Goal: Entertainment & Leisure: Browse casually

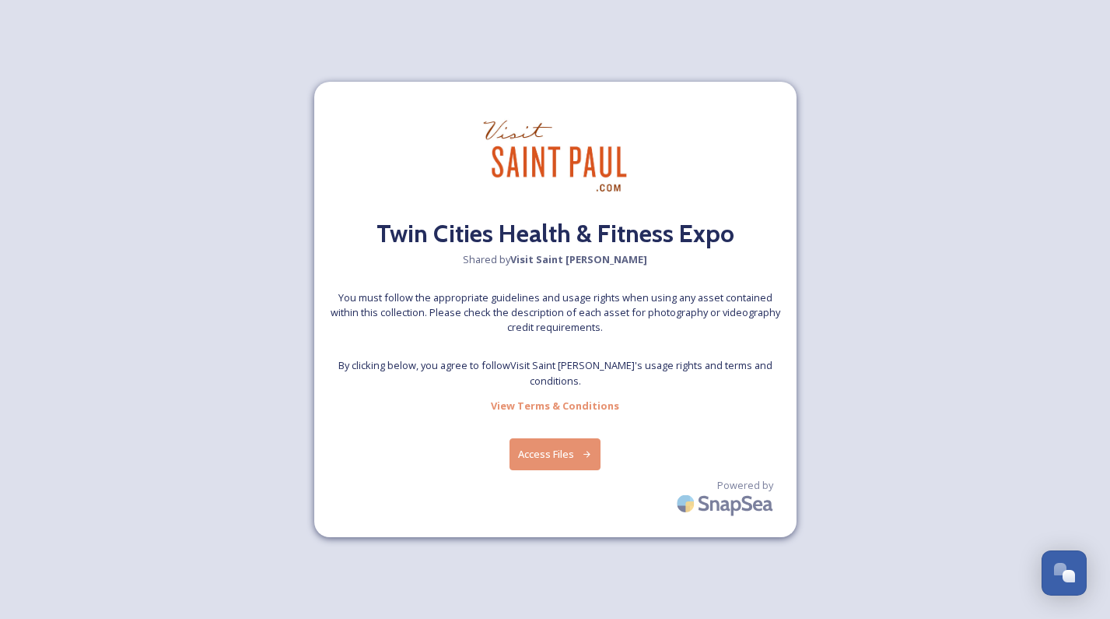
click at [556, 444] on button "Access Files" at bounding box center [555, 454] width 91 height 32
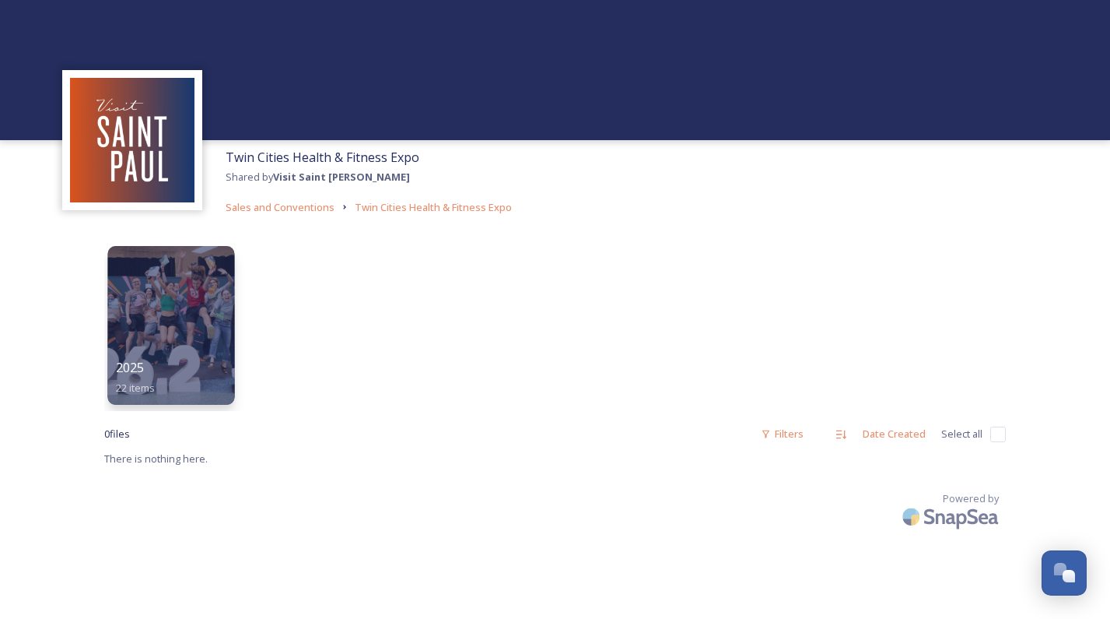
click at [193, 316] on div at bounding box center [170, 325] width 127 height 159
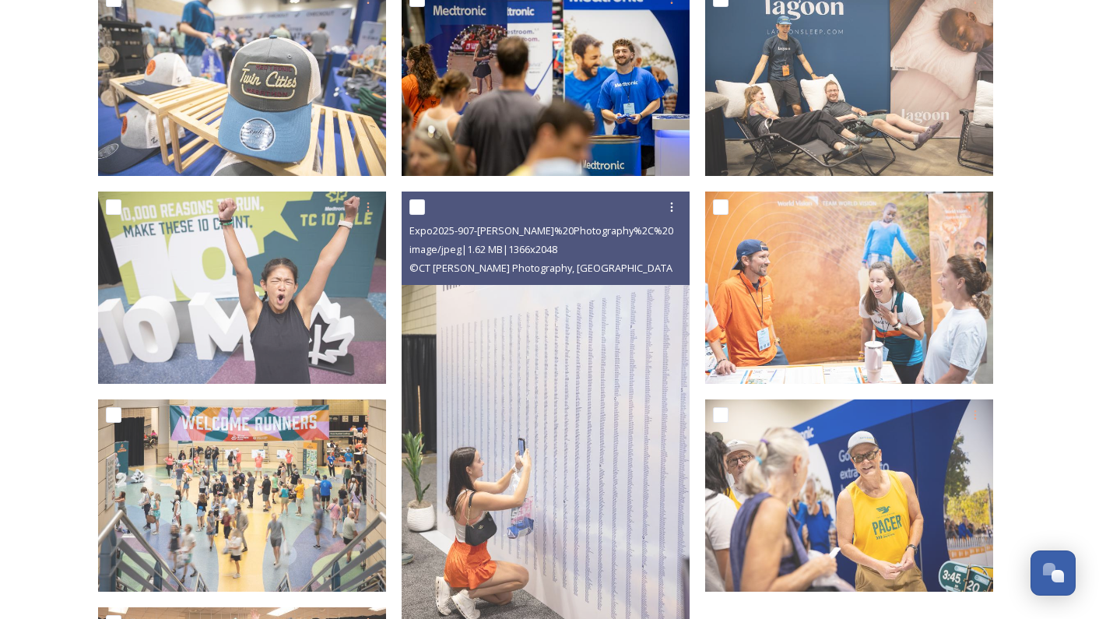
scroll to position [986, 0]
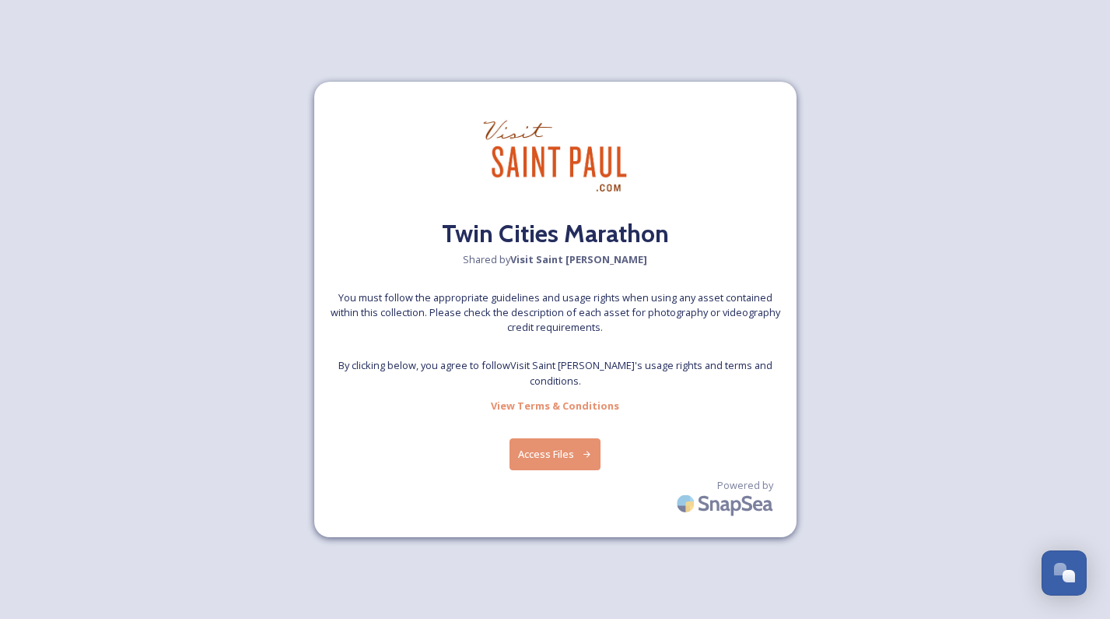
click at [545, 465] on div "Twin Cities Marathon Shared by Visit Saint [PERSON_NAME] You must follow the ap…" at bounding box center [555, 309] width 482 height 455
click at [559, 438] on button "Access Files" at bounding box center [555, 454] width 91 height 32
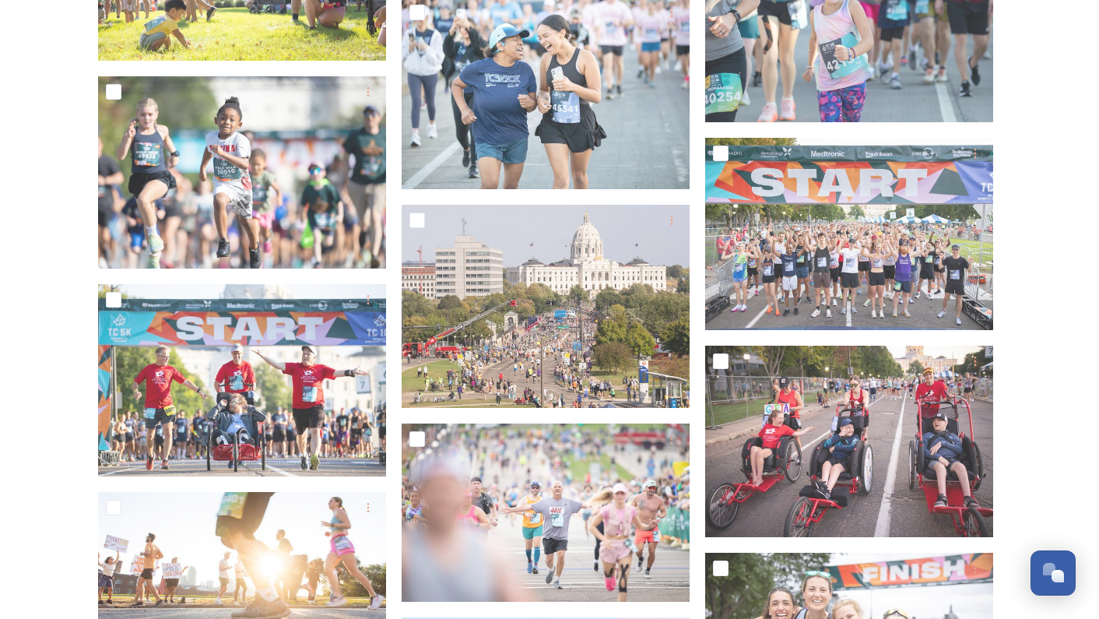
scroll to position [2101, 0]
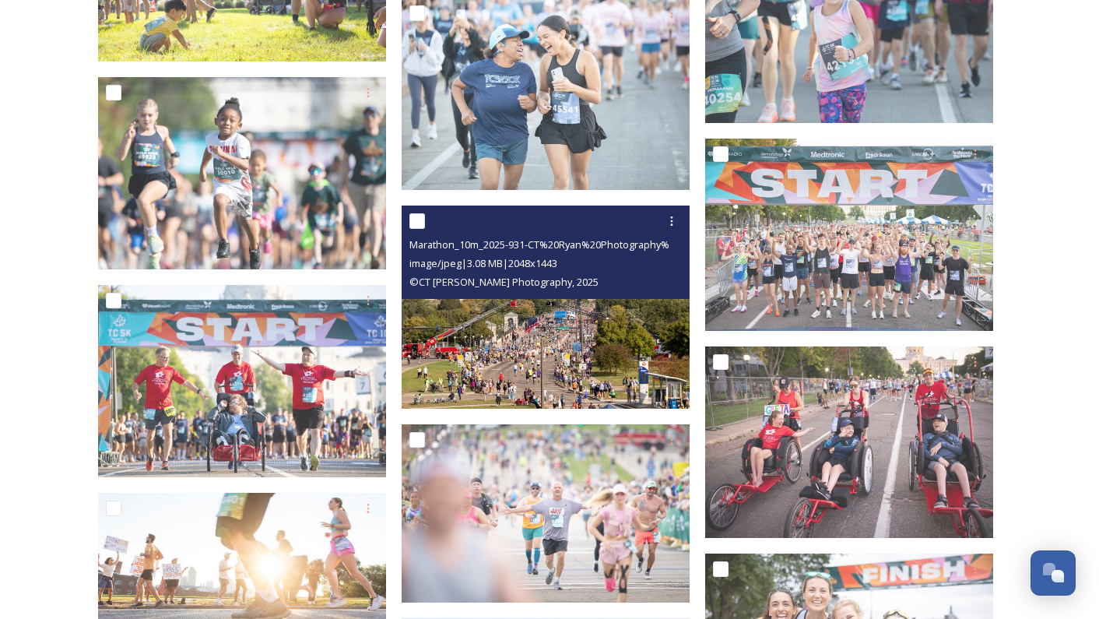
click at [537, 342] on img at bounding box center [546, 306] width 288 height 203
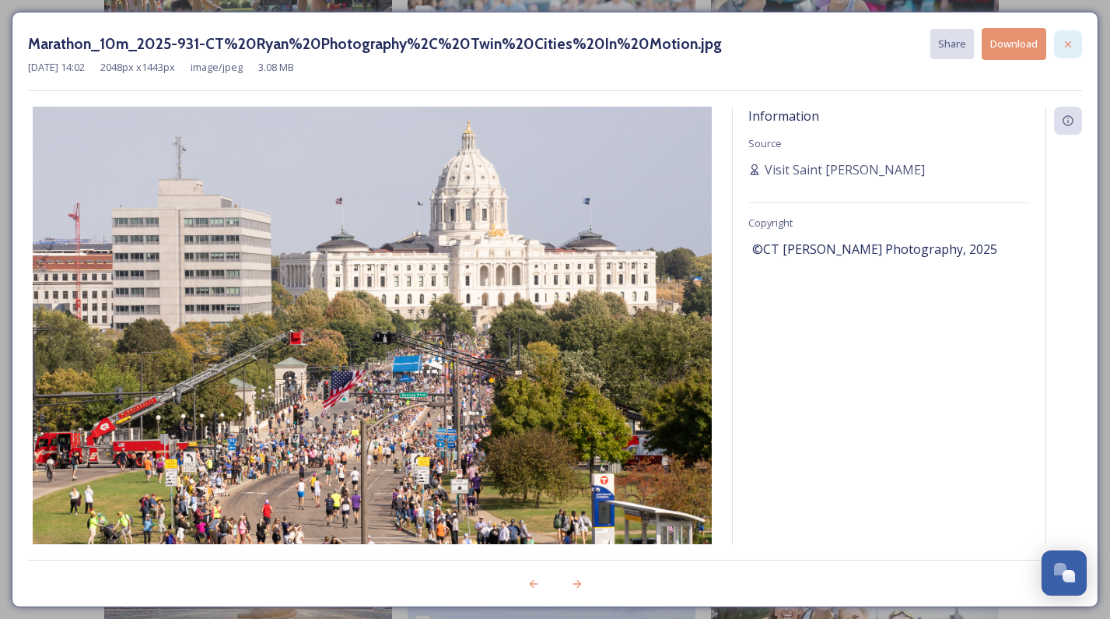
click at [1079, 42] on div at bounding box center [1068, 44] width 28 height 28
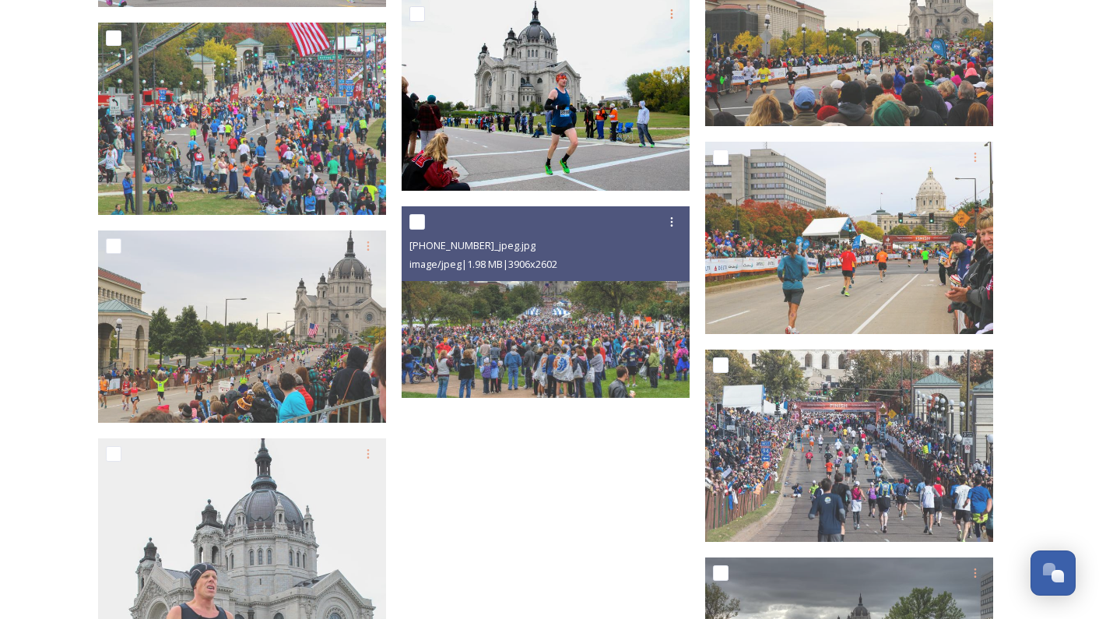
scroll to position [3346, 0]
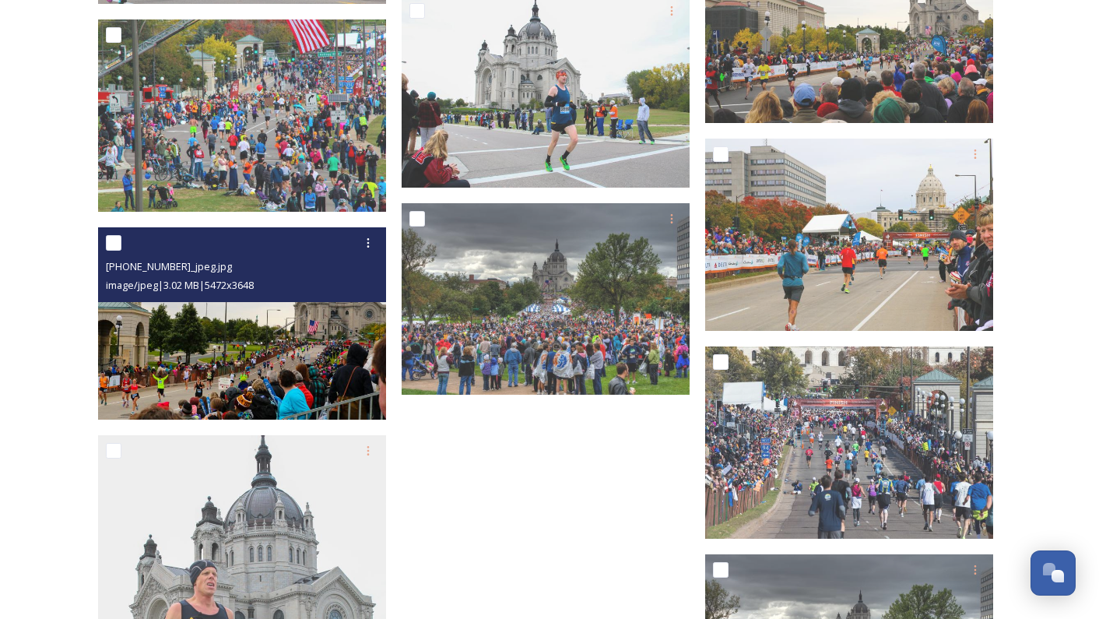
click at [300, 369] on img at bounding box center [242, 323] width 288 height 192
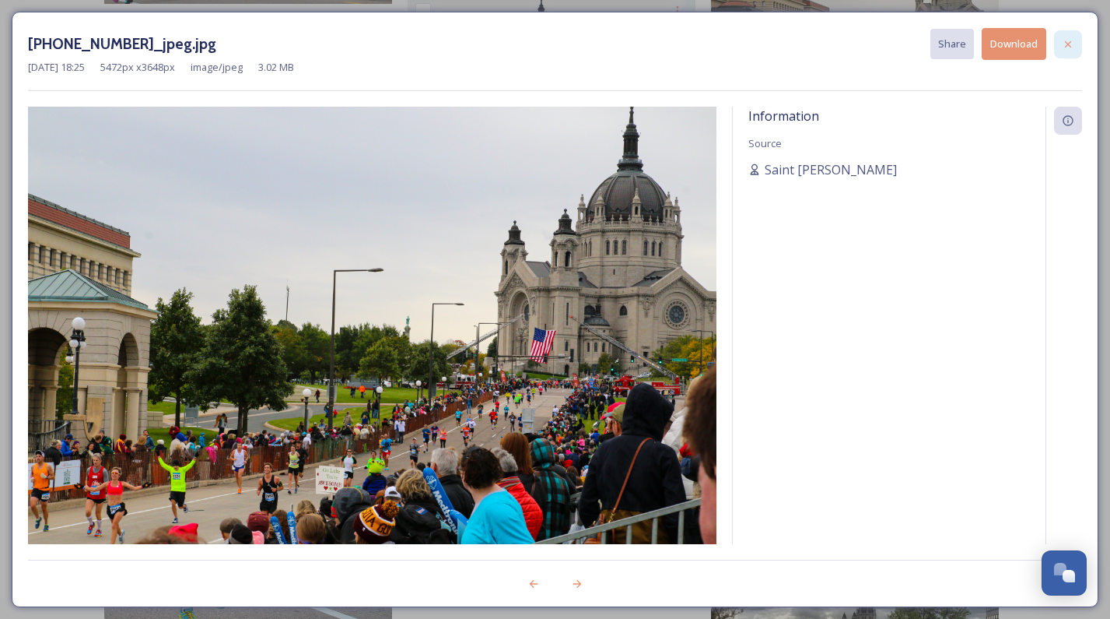
click at [1071, 43] on icon at bounding box center [1068, 44] width 12 height 12
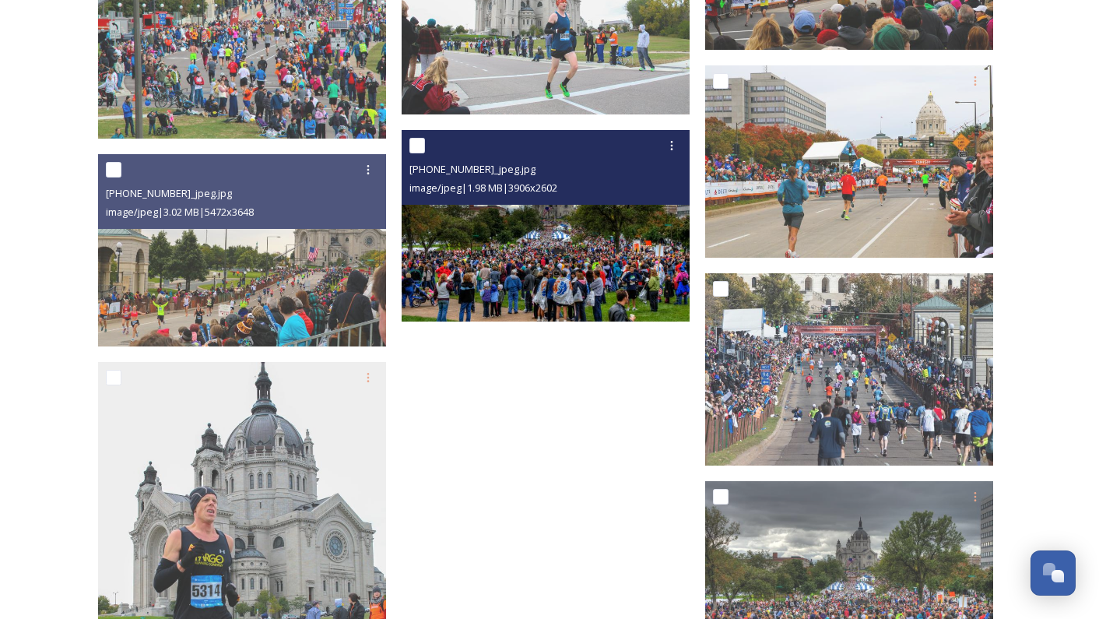
scroll to position [3579, 0]
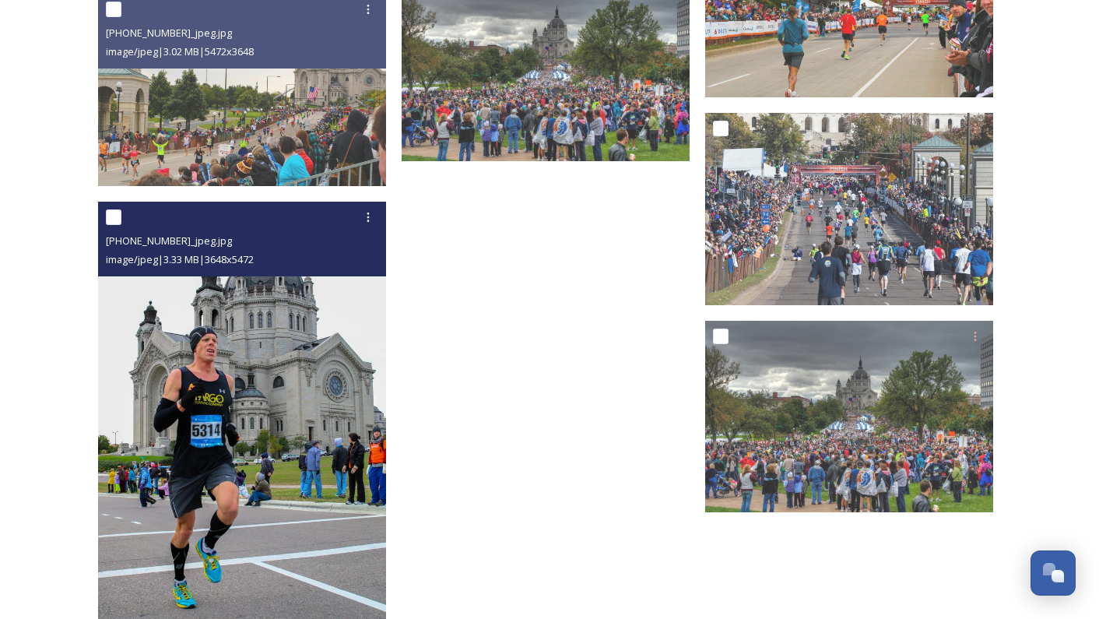
click at [236, 360] on img at bounding box center [242, 418] width 288 height 432
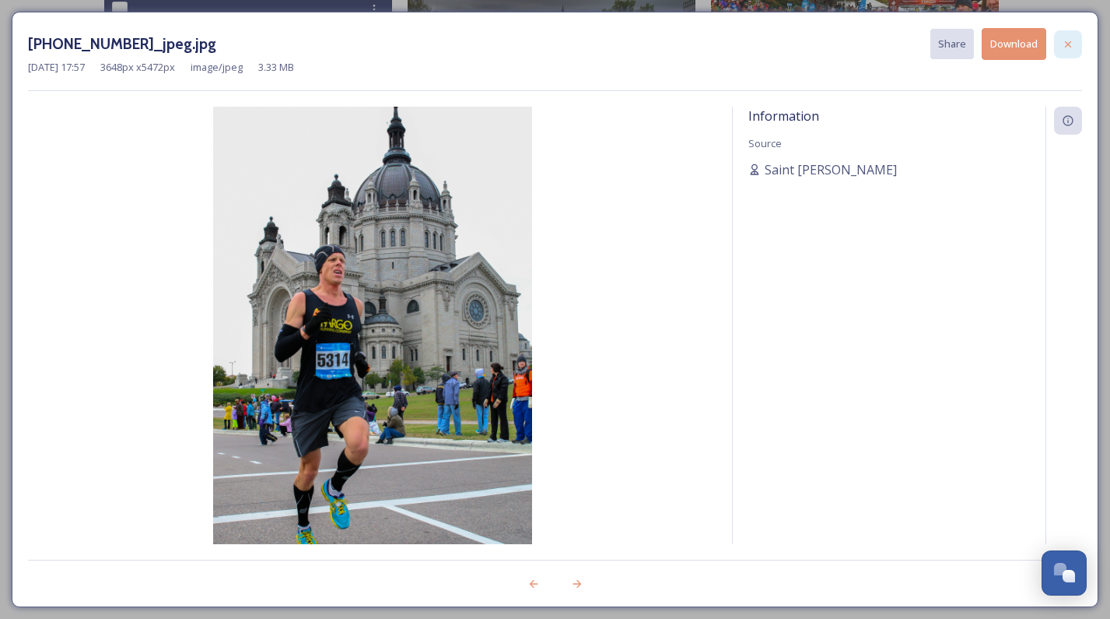
click at [1073, 46] on icon at bounding box center [1068, 44] width 12 height 12
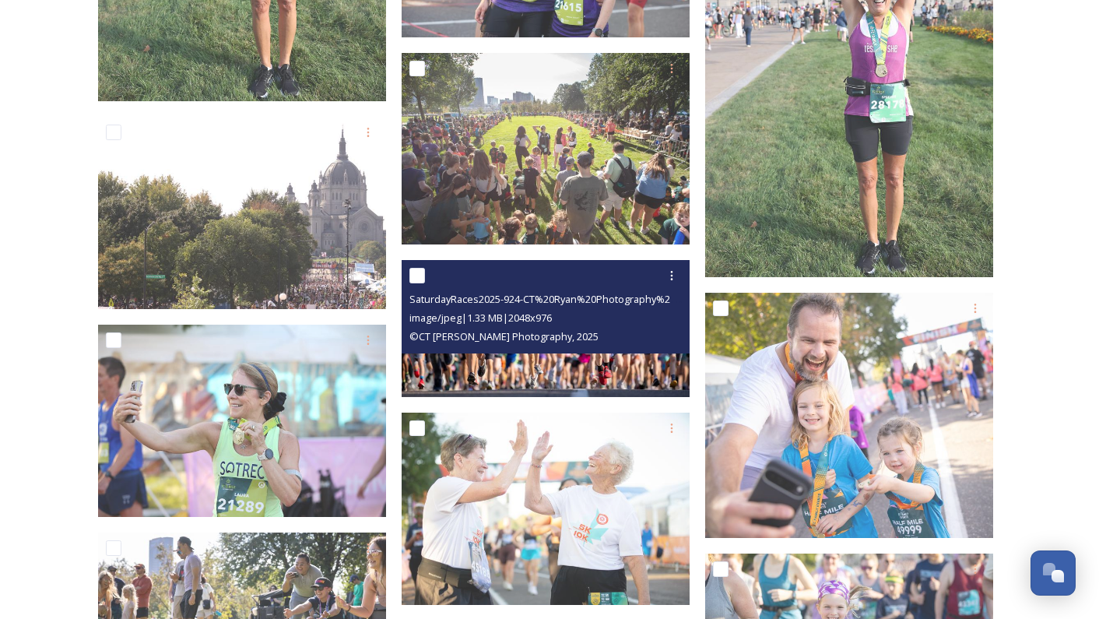
scroll to position [1167, 0]
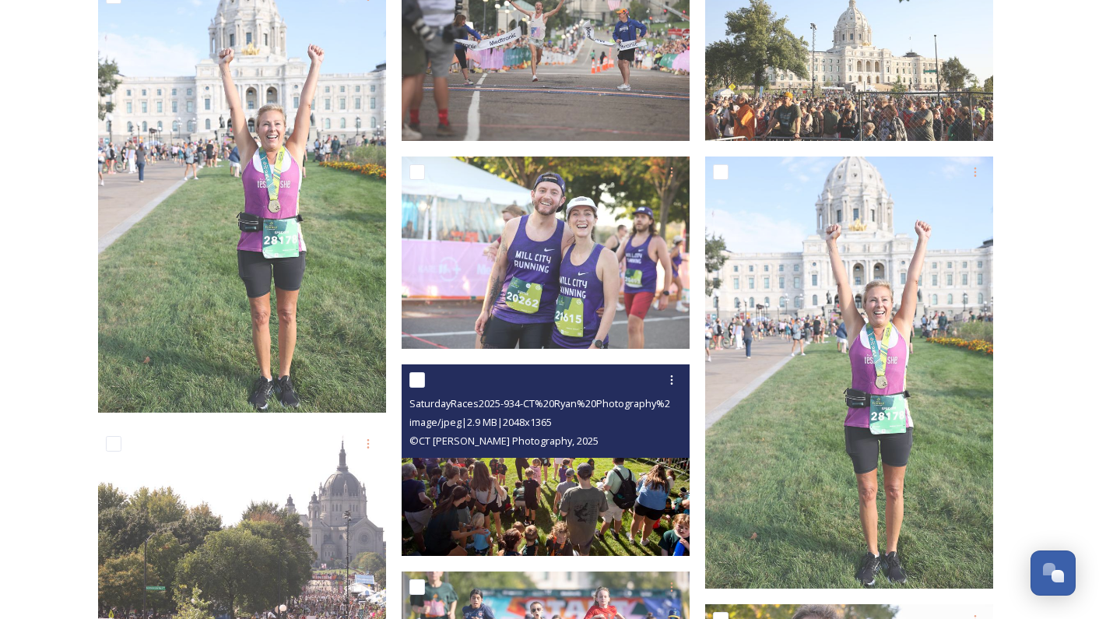
click at [616, 496] on img at bounding box center [546, 459] width 288 height 192
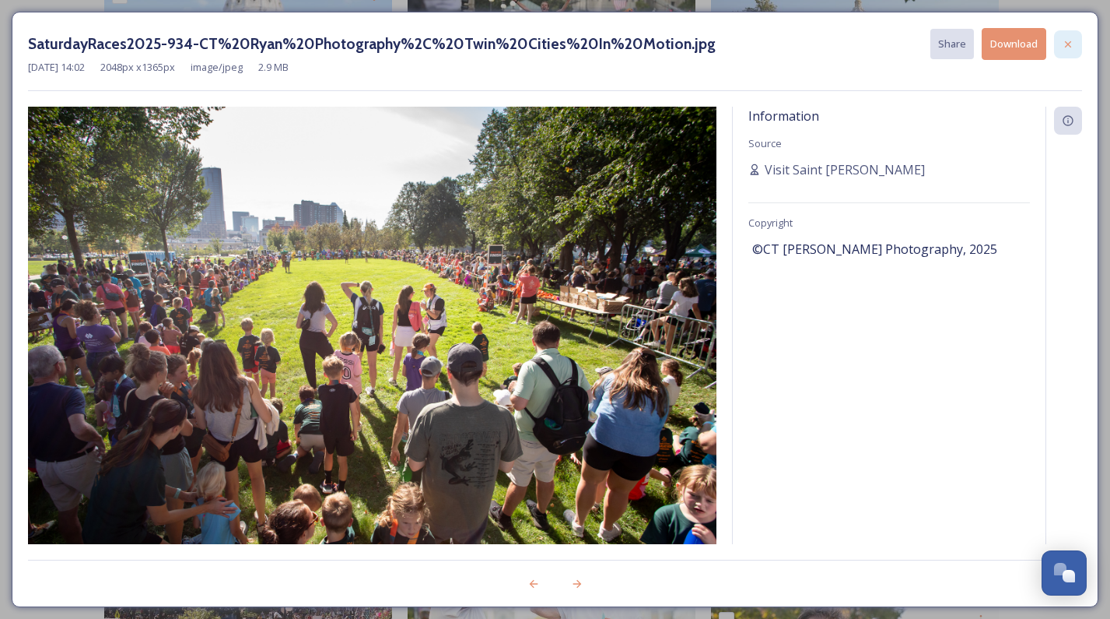
click at [1068, 46] on icon at bounding box center [1068, 44] width 12 height 12
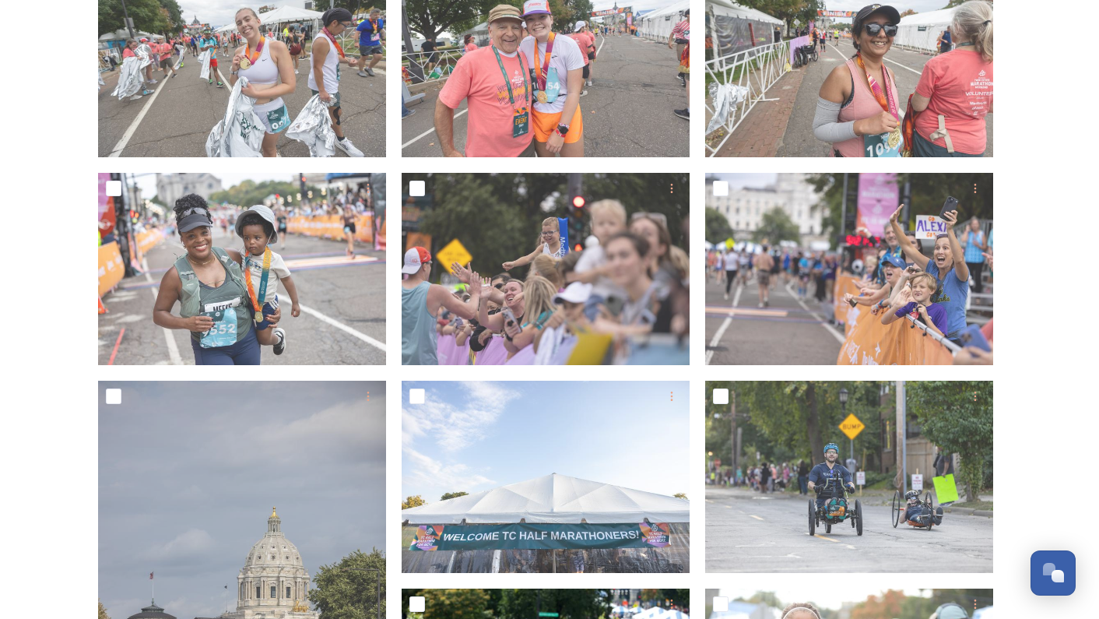
scroll to position [233, 0]
